Goal: Information Seeking & Learning: Find specific fact

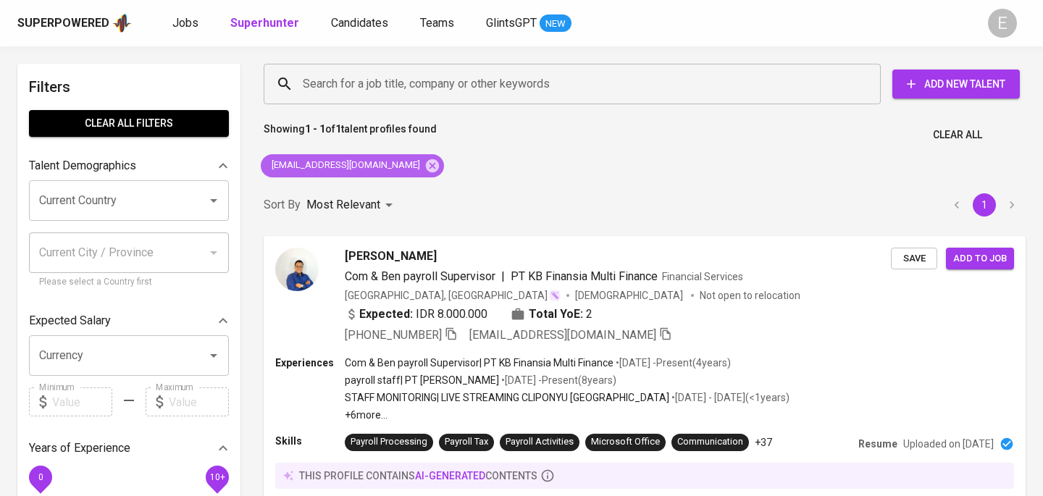
click at [415, 157] on div "[EMAIL_ADDRESS][DOMAIN_NAME]" at bounding box center [352, 165] width 183 height 23
click at [408, 84] on input "Search for a job title, company or other keywords" at bounding box center [575, 84] width 553 height 28
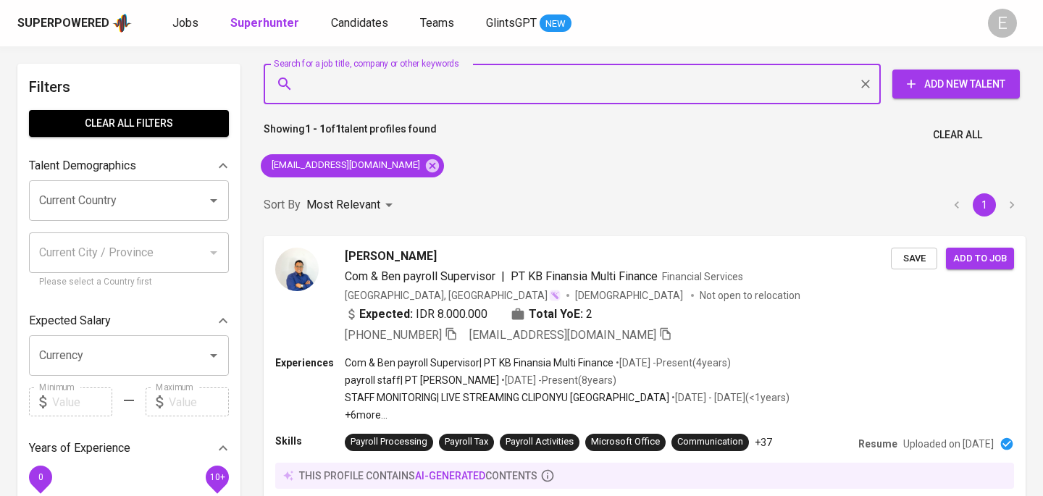
paste input "[EMAIL_ADDRESS][DOMAIN_NAME]"
type input "[EMAIL_ADDRESS][DOMAIN_NAME]"
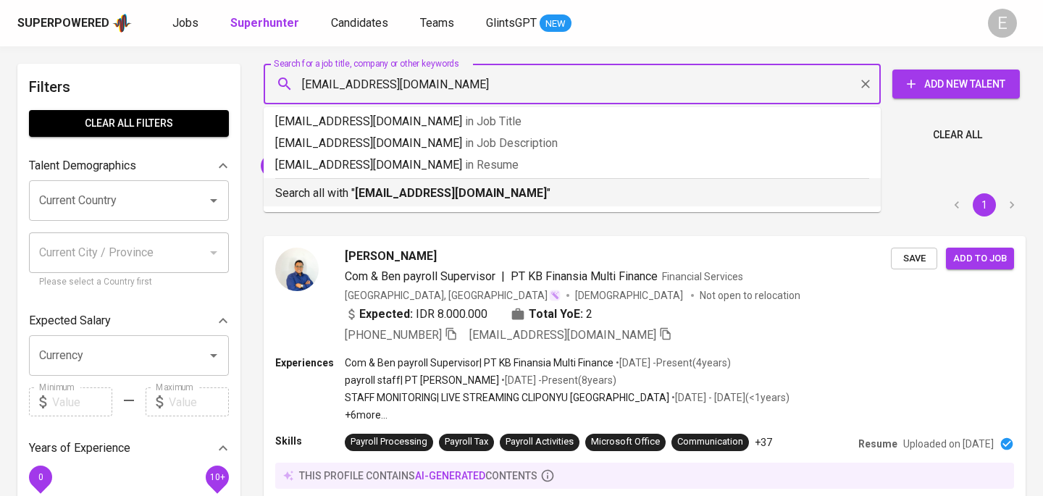
click at [451, 192] on b "[EMAIL_ADDRESS][DOMAIN_NAME]" at bounding box center [451, 193] width 192 height 14
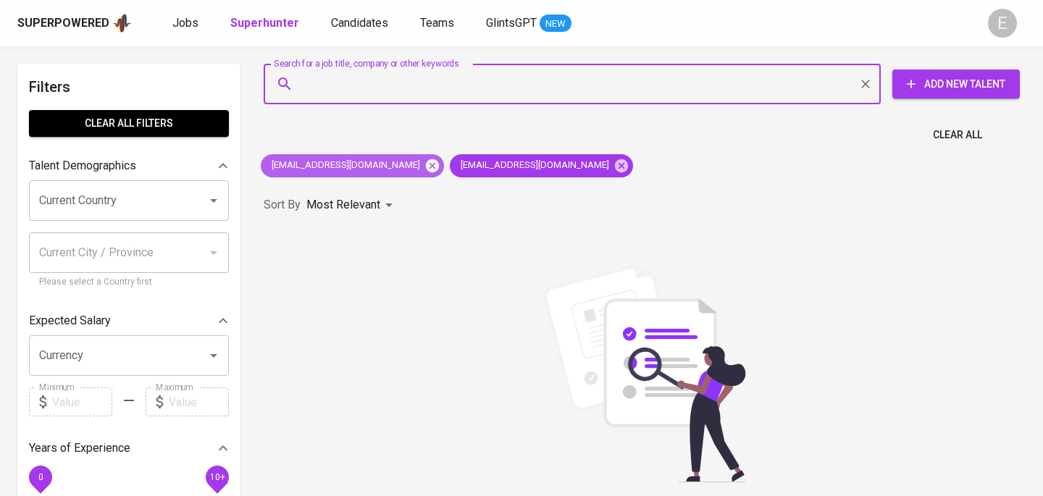
click at [426, 164] on icon at bounding box center [432, 165] width 13 height 13
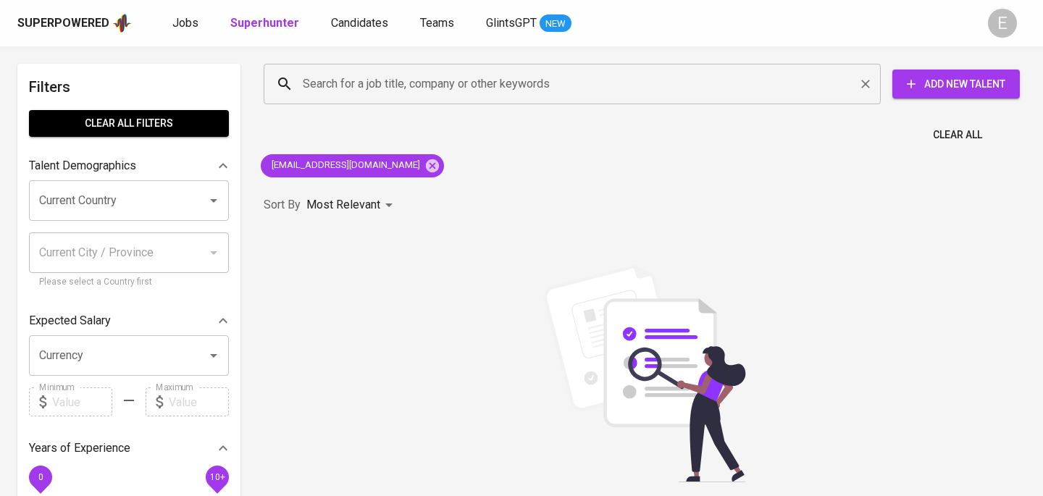
click at [393, 85] on input "Search for a job title, company or other keywords" at bounding box center [575, 84] width 553 height 28
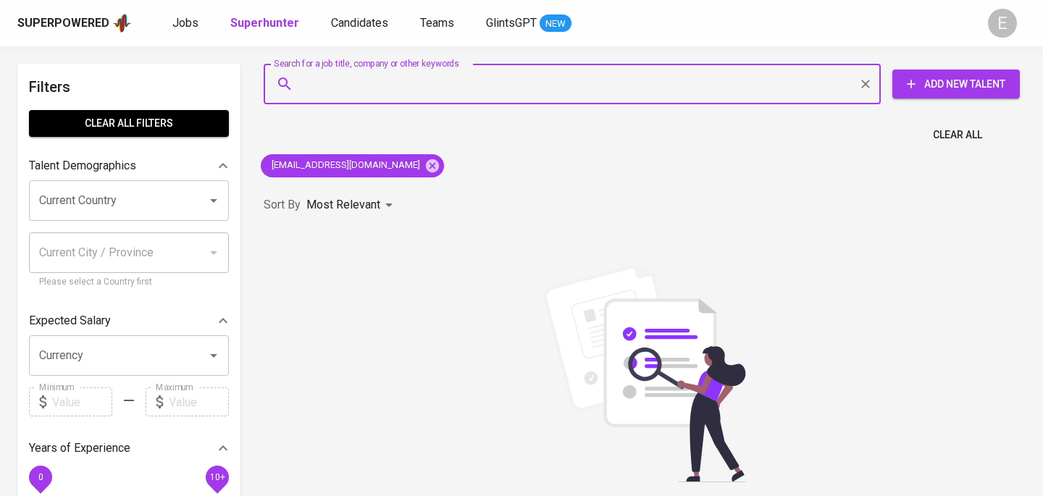
paste input "[EMAIL_ADDRESS][DOMAIN_NAME]"
paste input "[PERSON_NAME]"
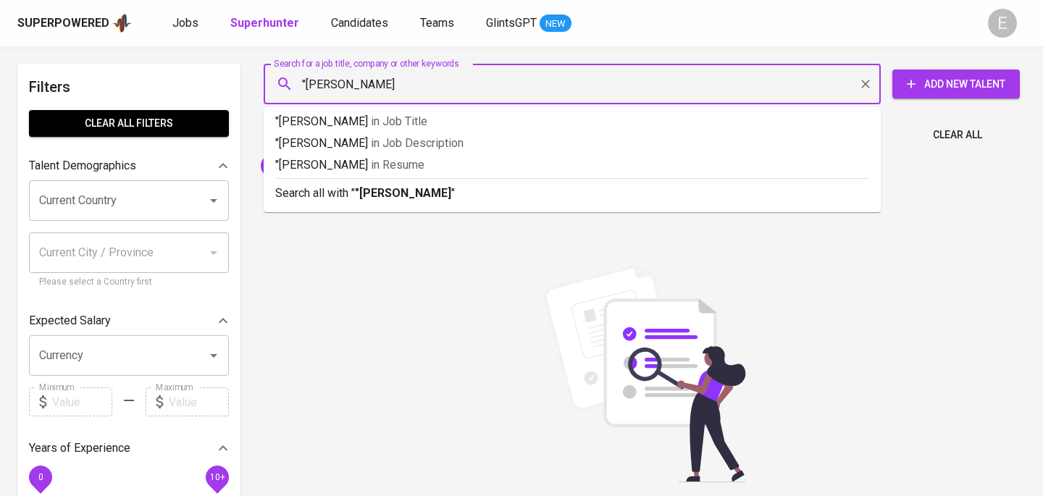
type input ""[PERSON_NAME]""
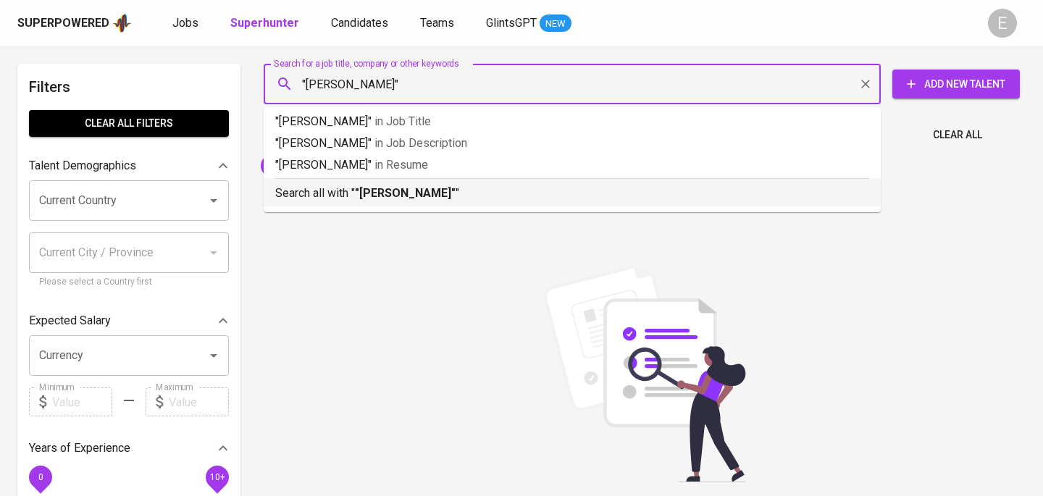
click at [390, 191] on b ""[PERSON_NAME]"" at bounding box center [405, 193] width 101 height 14
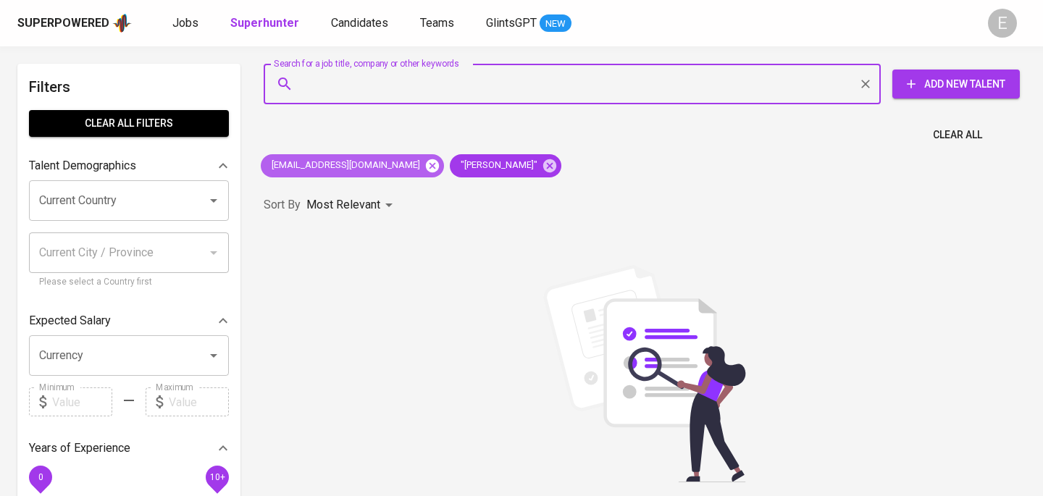
click at [426, 162] on icon at bounding box center [432, 165] width 13 height 13
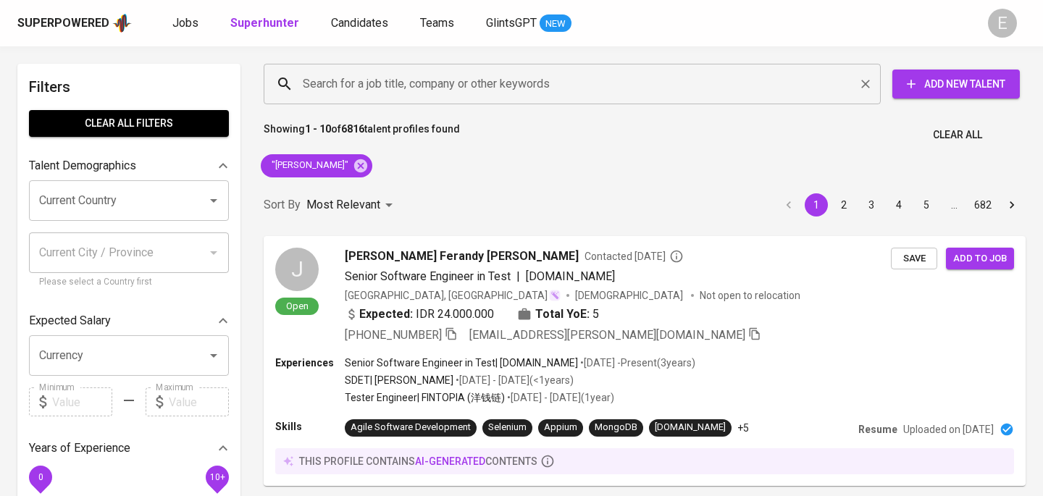
drag, startPoint x: 393, startPoint y: 88, endPoint x: 383, endPoint y: 90, distance: 10.2
click at [393, 88] on input "Search for a job title, company or other keywords" at bounding box center [575, 84] width 553 height 28
click at [383, 90] on input "Search for a job title, company or other keywords" at bounding box center [575, 84] width 553 height 28
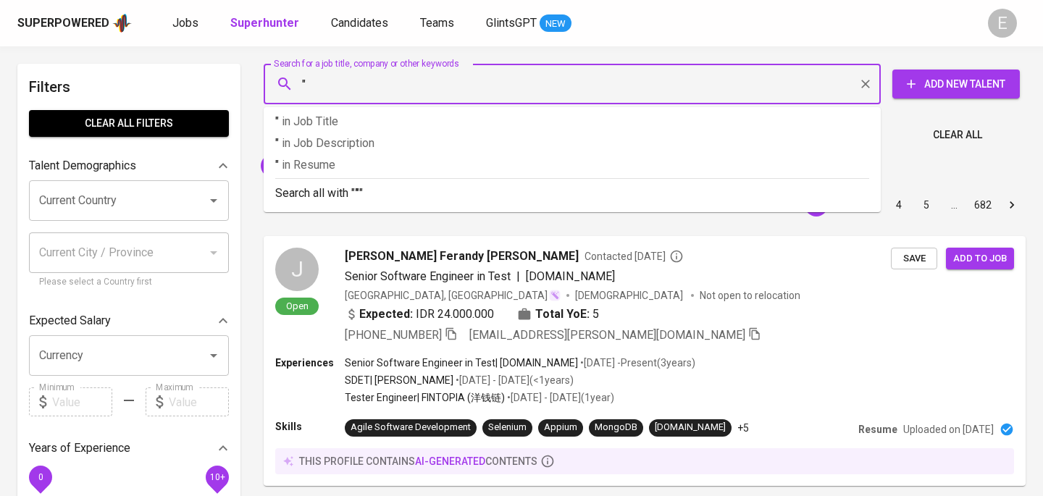
paste input "[PERSON_NAME]"
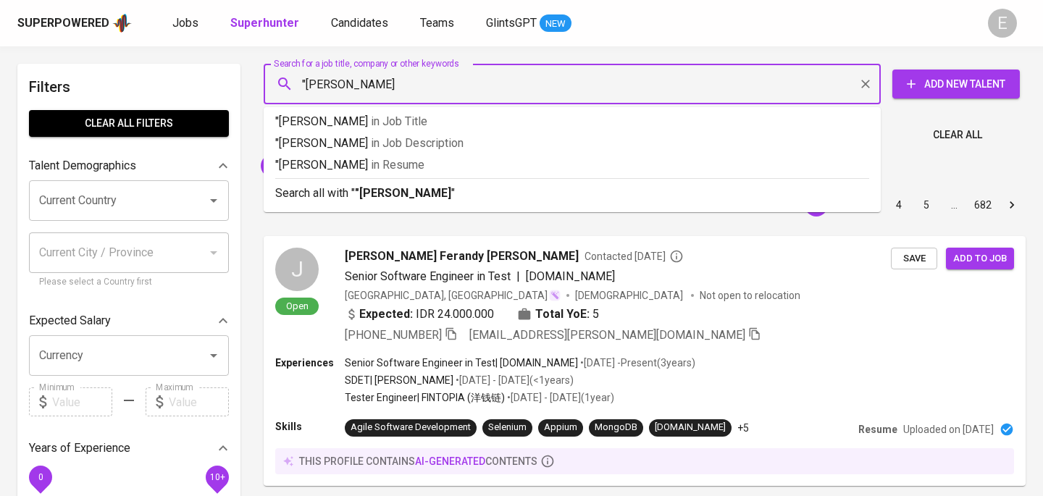
type input ""[PERSON_NAME]""
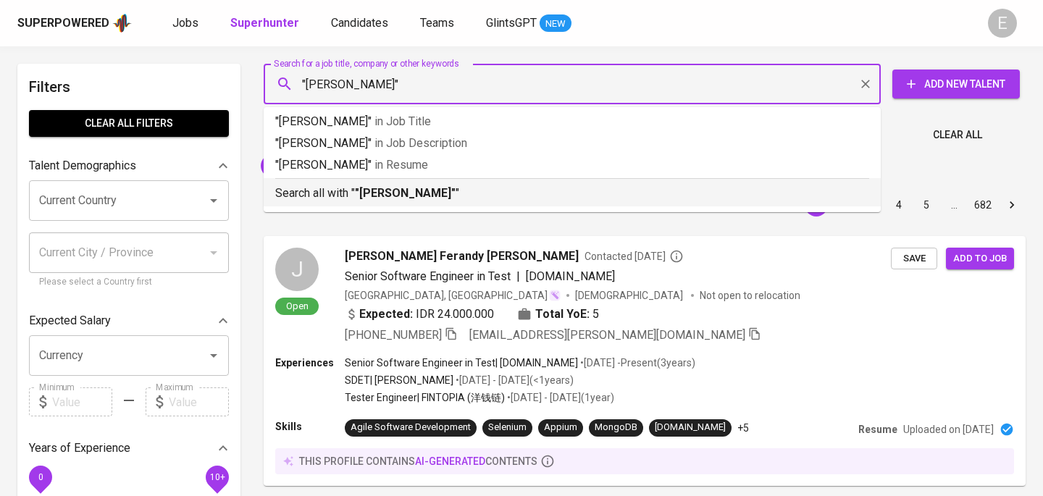
click at [388, 193] on b ""[PERSON_NAME]"" at bounding box center [405, 193] width 101 height 14
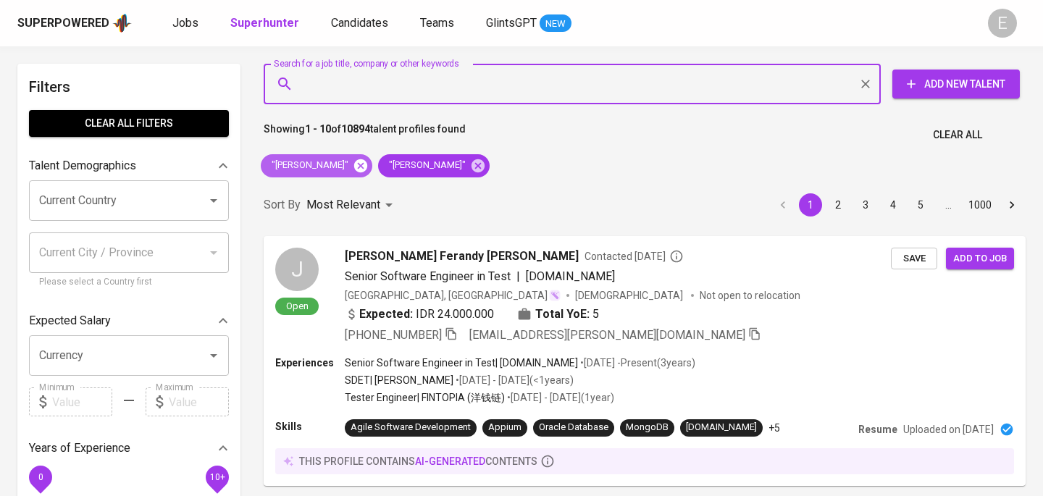
click at [366, 164] on icon at bounding box center [360, 165] width 13 height 13
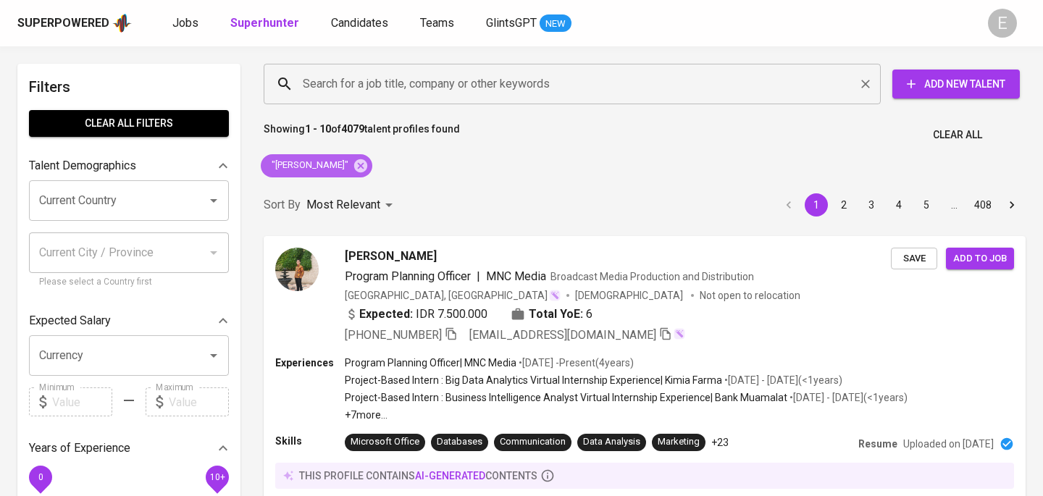
click at [369, 164] on icon at bounding box center [361, 166] width 16 height 16
click at [377, 77] on input "Search for a job title, company or other keywords" at bounding box center [575, 84] width 553 height 28
type input "'"
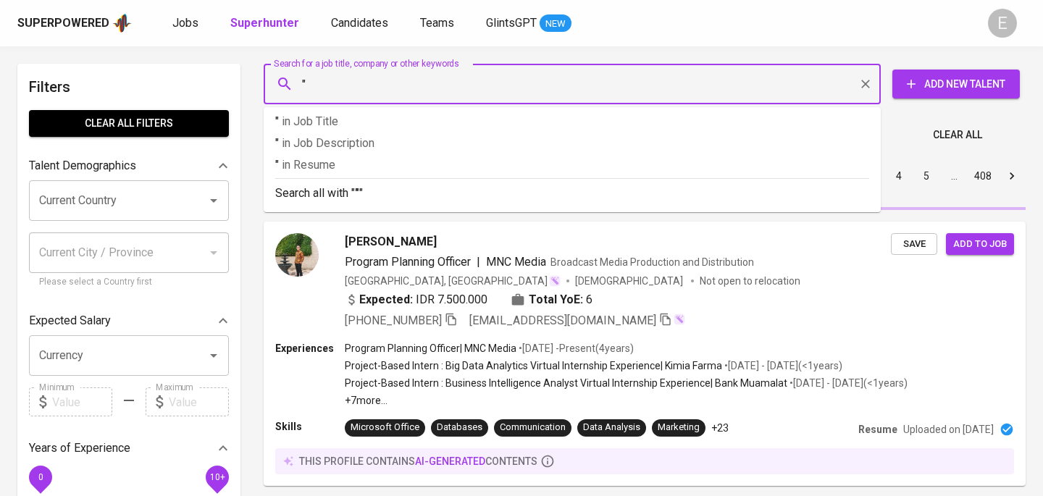
paste input "[PERSON_NAME]"
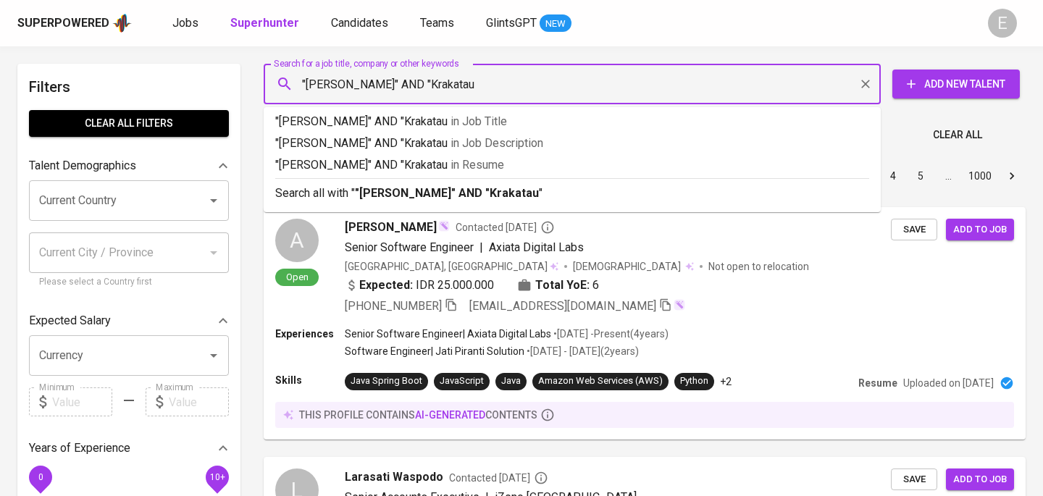
type input ""[PERSON_NAME]" AND "Krakatau""
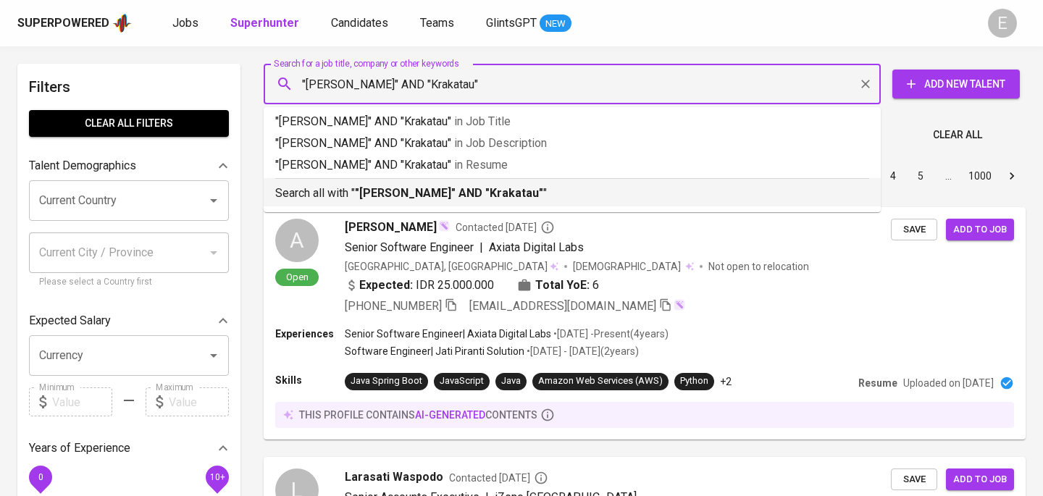
click at [390, 198] on b ""[PERSON_NAME]" AND "Krakatau"" at bounding box center [449, 193] width 188 height 14
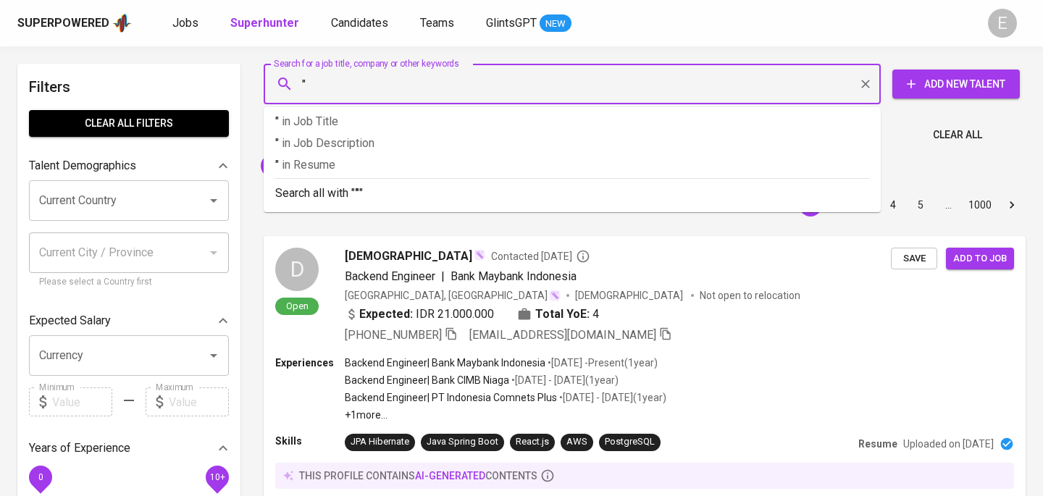
paste input "[PERSON_NAME]"
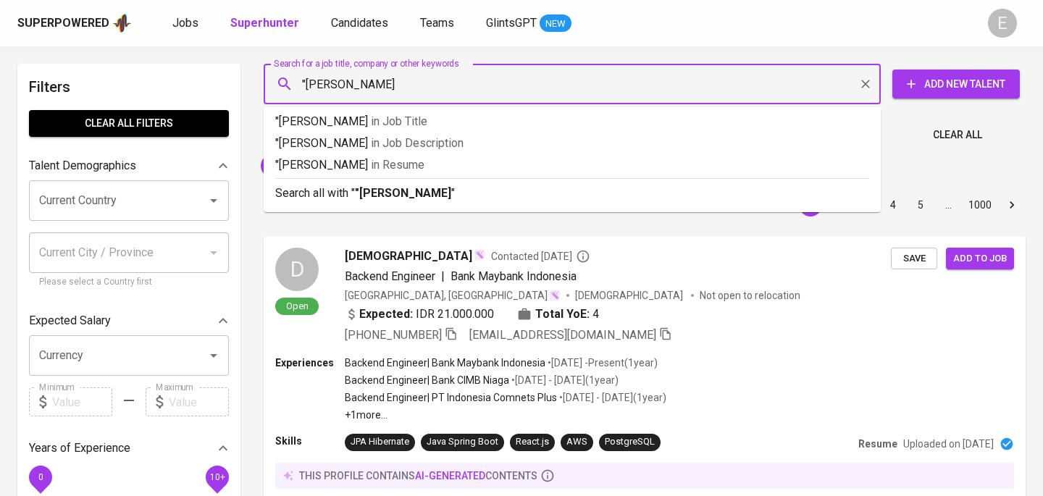
type input ""[PERSON_NAME]""
click at [355, 190] on p "Search all with " "[PERSON_NAME]" "" at bounding box center [572, 193] width 594 height 17
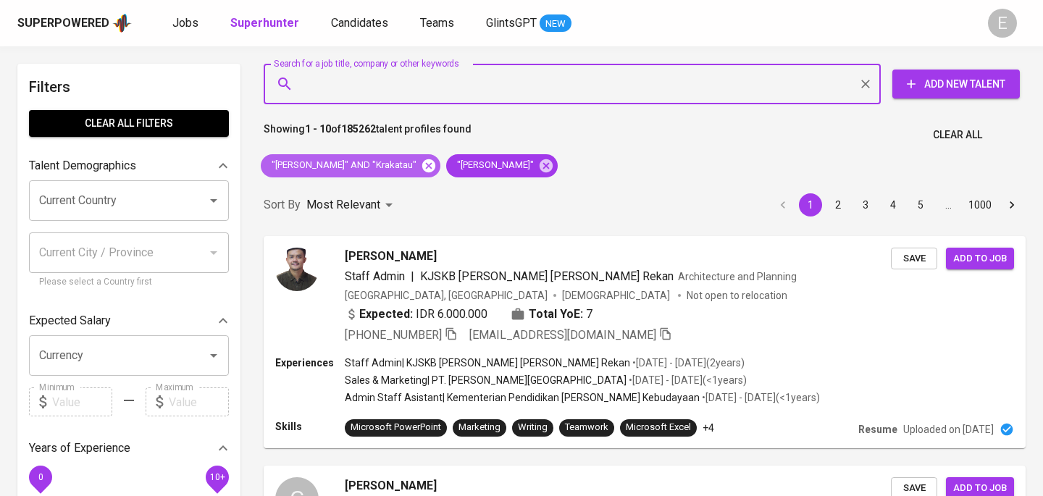
click at [422, 164] on icon at bounding box center [428, 165] width 13 height 13
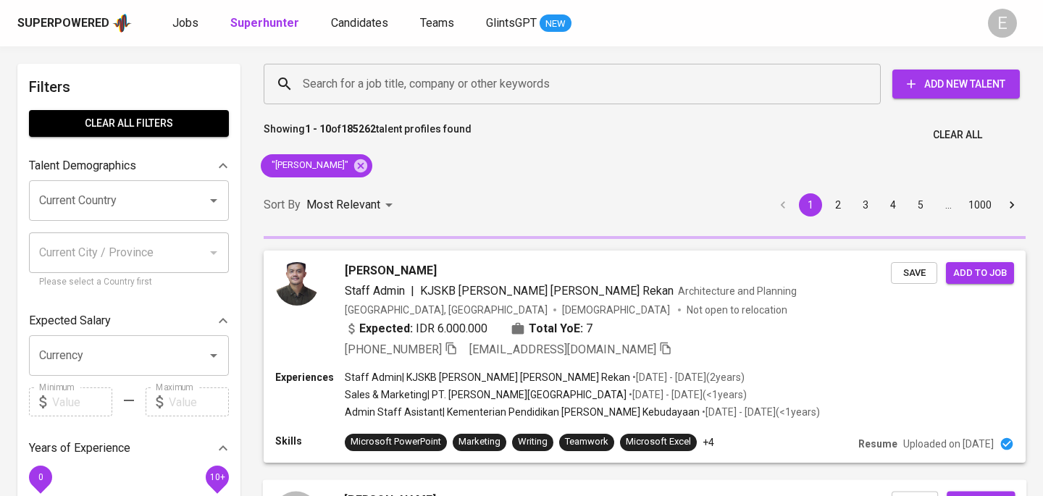
scroll to position [146, 0]
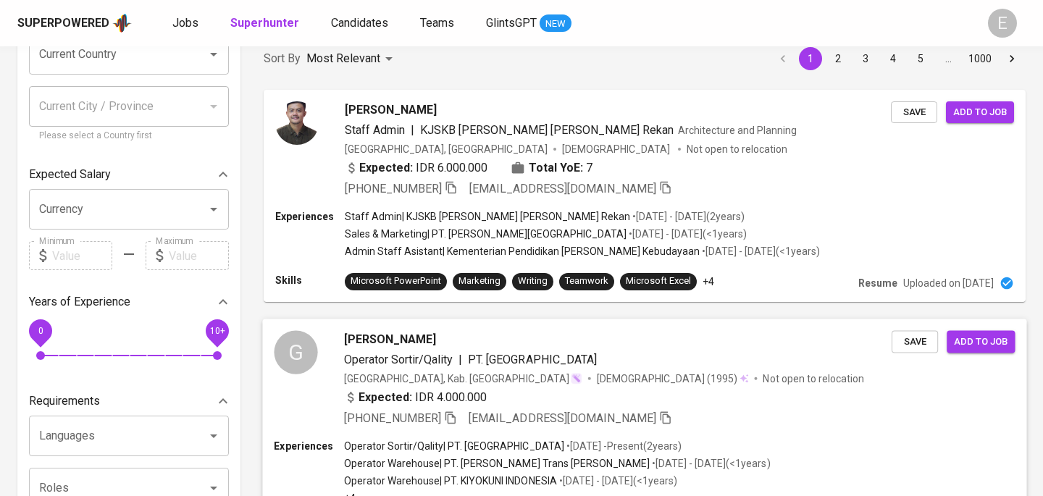
click at [535, 403] on div "Expected: IDR 4.000.000" at bounding box center [618, 398] width 548 height 21
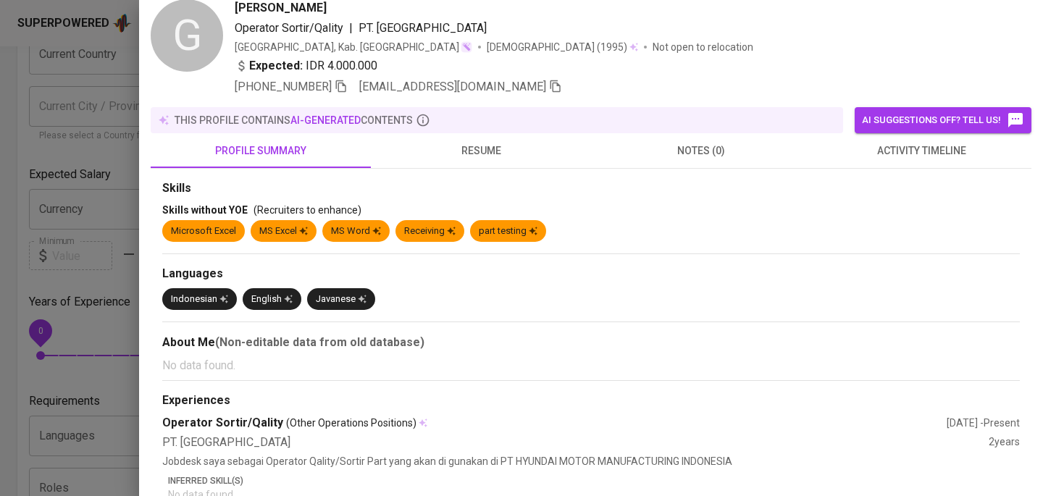
scroll to position [54, 0]
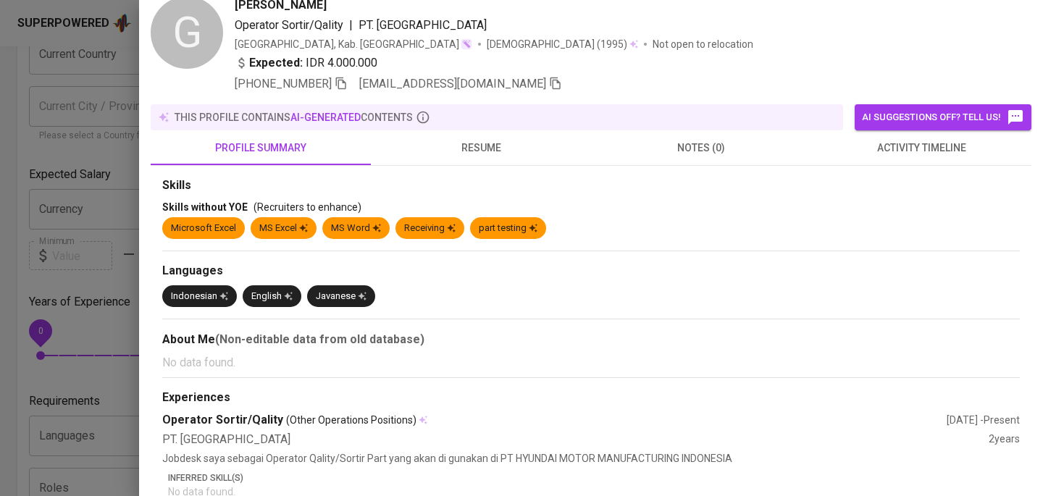
click at [438, 154] on span "resume" at bounding box center [481, 148] width 203 height 18
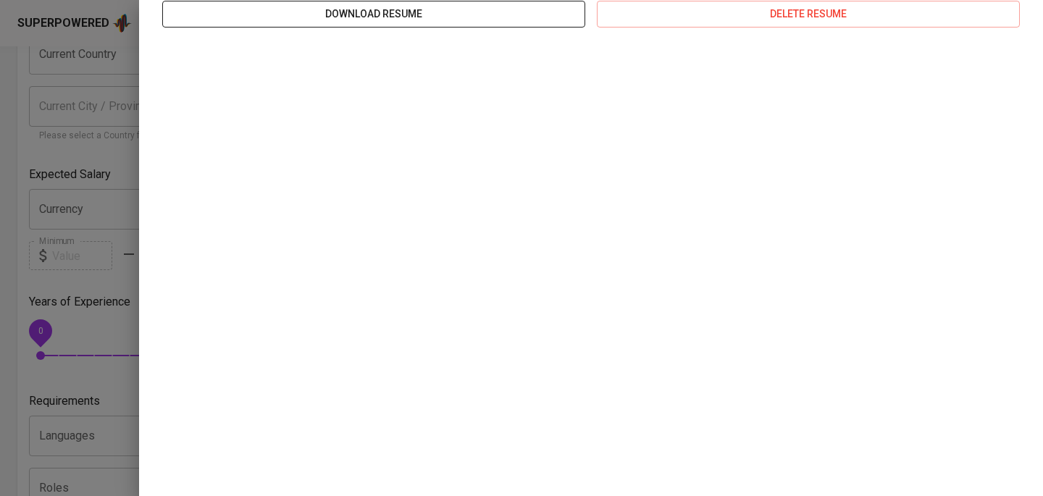
scroll to position [217, 0]
